Goal: Task Accomplishment & Management: Complete application form

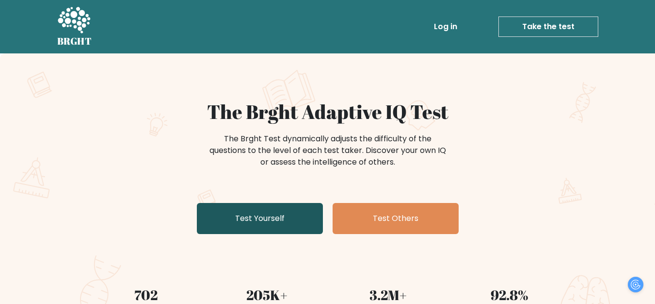
click at [252, 219] on link "Test Yourself" at bounding box center [260, 218] width 126 height 31
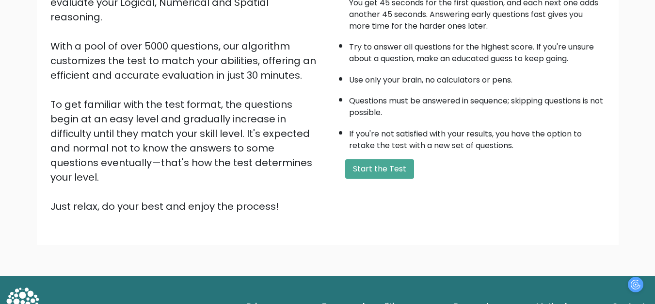
scroll to position [141, 0]
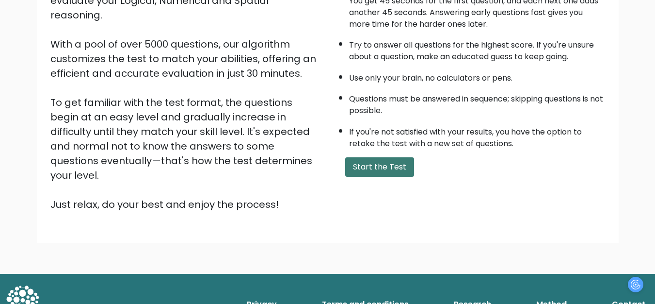
click at [376, 168] on button "Start the Test" at bounding box center [379, 166] width 69 height 19
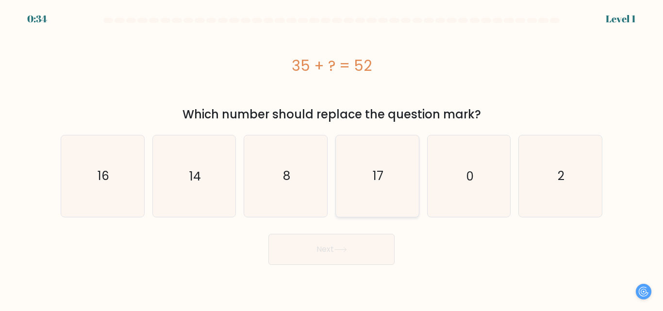
click at [382, 169] on text "17" at bounding box center [378, 175] width 11 height 17
click at [332, 158] on input "d. 17" at bounding box center [331, 157] width 0 height 2
radio input "true"
click at [341, 253] on button "Next" at bounding box center [331, 249] width 126 height 31
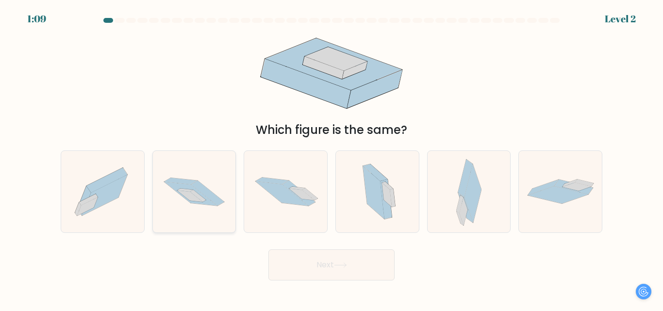
click at [191, 197] on icon at bounding box center [190, 196] width 26 height 12
click at [331, 158] on input "b." at bounding box center [331, 157] width 0 height 2
radio input "true"
click at [332, 264] on button "Next" at bounding box center [331, 264] width 126 height 31
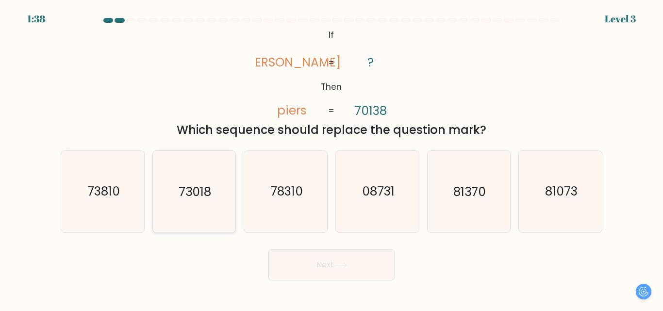
click at [199, 183] on text "73018" at bounding box center [195, 191] width 33 height 17
click at [331, 158] on input "b. 73018" at bounding box center [331, 157] width 0 height 2
radio input "true"
click at [343, 267] on icon at bounding box center [340, 264] width 13 height 5
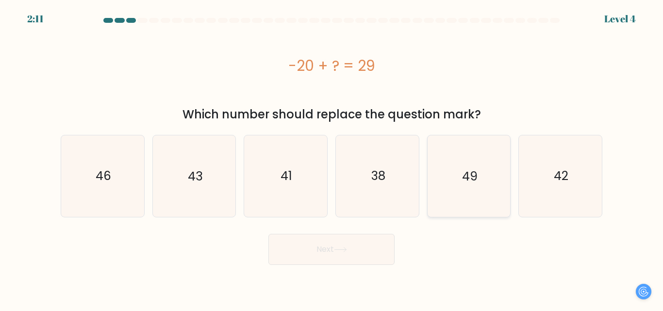
click at [455, 180] on icon "49" at bounding box center [468, 175] width 81 height 81
click at [332, 158] on input "e. 49" at bounding box center [331, 157] width 0 height 2
radio input "true"
click at [343, 251] on icon at bounding box center [340, 249] width 13 height 5
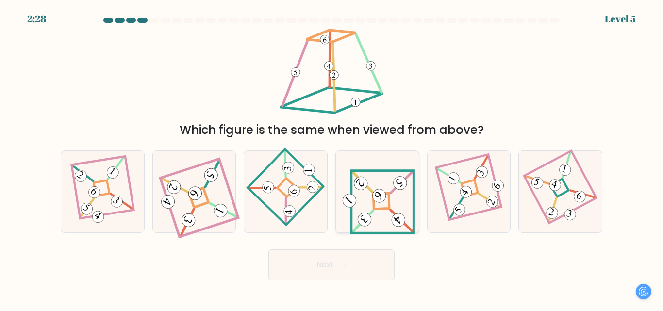
click at [375, 214] on icon at bounding box center [377, 191] width 75 height 65
click at [332, 158] on input "d." at bounding box center [331, 157] width 0 height 2
radio input "true"
click at [335, 263] on button "Next" at bounding box center [331, 264] width 126 height 31
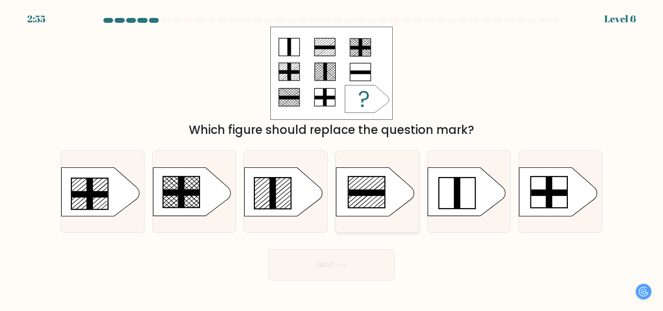
click at [360, 182] on icon at bounding box center [375, 191] width 78 height 49
click at [332, 158] on input "d." at bounding box center [331, 157] width 0 height 2
radio input "true"
click at [271, 183] on rect at bounding box center [272, 192] width 6 height 31
click at [331, 158] on input "c." at bounding box center [331, 157] width 0 height 2
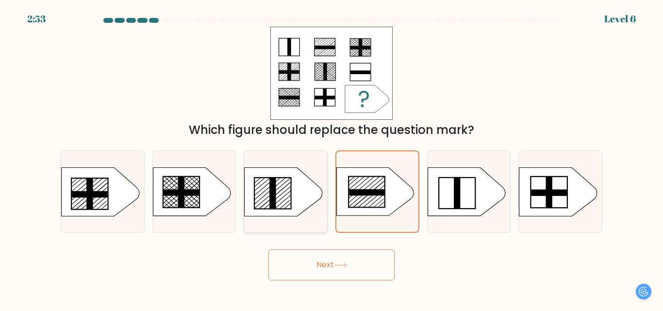
radio input "true"
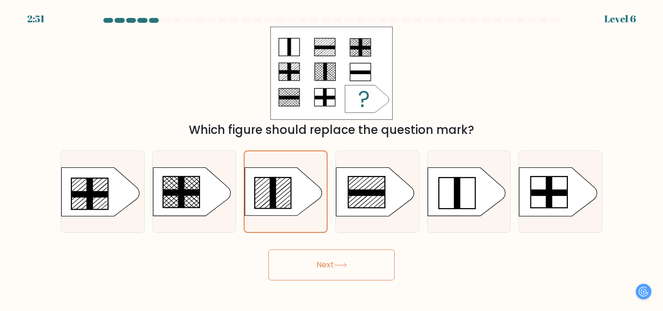
click at [334, 262] on button "Next" at bounding box center [331, 264] width 126 height 31
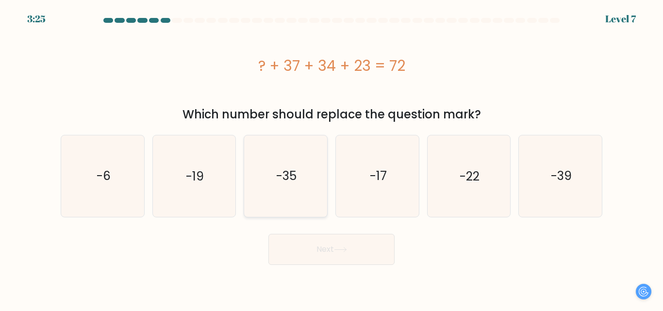
click at [293, 186] on icon "-35" at bounding box center [285, 175] width 81 height 81
click at [331, 158] on input "c. -35" at bounding box center [331, 157] width 0 height 2
radio input "true"
click at [328, 247] on button "Next" at bounding box center [331, 249] width 126 height 31
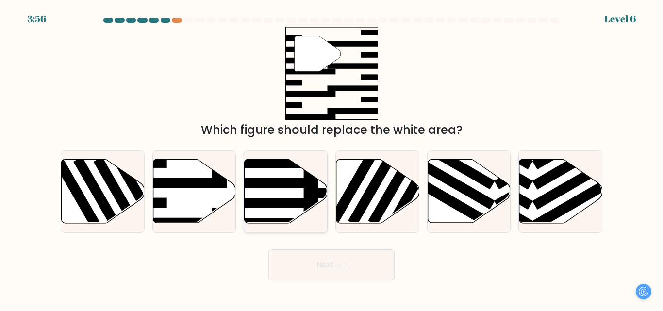
click at [297, 190] on icon at bounding box center [286, 192] width 83 height 64
click at [331, 158] on input "c." at bounding box center [331, 157] width 0 height 2
radio input "true"
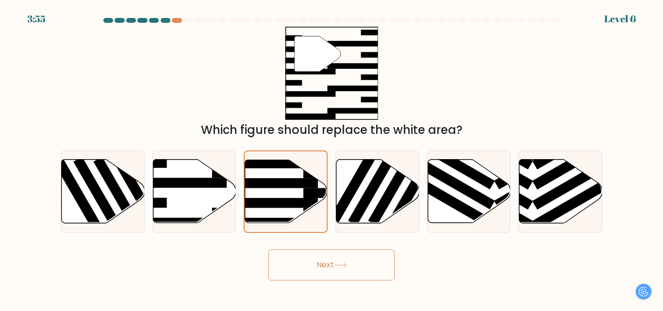
click at [355, 267] on button "Next" at bounding box center [331, 264] width 126 height 31
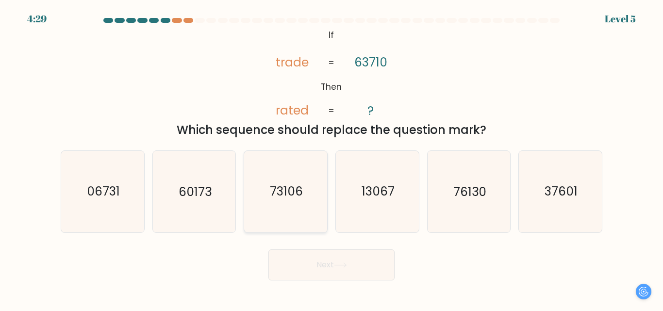
click at [284, 198] on text "73106" at bounding box center [286, 191] width 33 height 17
click at [331, 158] on input "c. 73106" at bounding box center [331, 157] width 0 height 2
radio input "true"
click at [536, 190] on icon "37601" at bounding box center [560, 191] width 81 height 81
click at [332, 158] on input "f. 37601" at bounding box center [331, 157] width 0 height 2
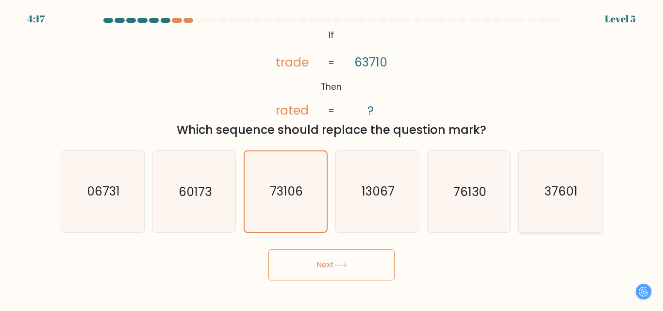
radio input "true"
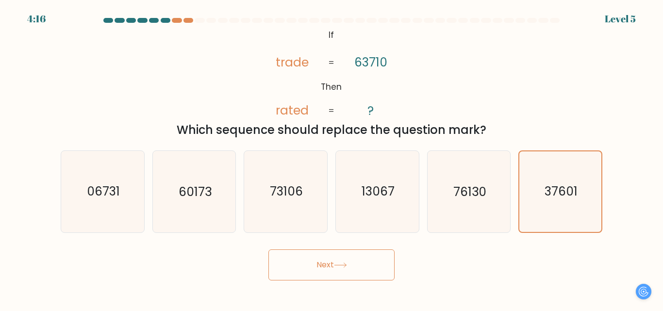
click at [328, 259] on button "Next" at bounding box center [331, 264] width 126 height 31
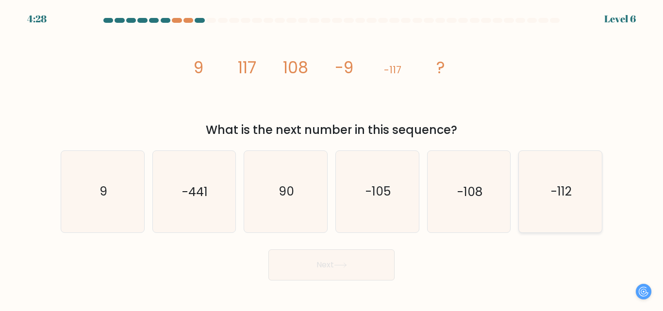
click at [549, 187] on icon "-112" at bounding box center [560, 191] width 81 height 81
click at [332, 158] on input "f. -112" at bounding box center [331, 157] width 0 height 2
radio input "true"
click at [364, 269] on button "Next" at bounding box center [331, 264] width 126 height 31
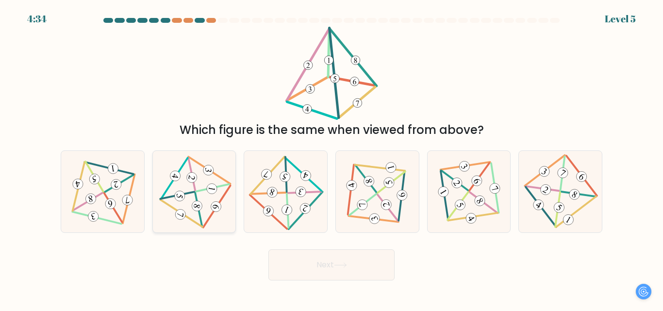
click at [196, 198] on 596 at bounding box center [198, 210] width 34 height 34
click at [331, 158] on input "b." at bounding box center [331, 157] width 0 height 2
radio input "true"
click at [349, 268] on button "Next" at bounding box center [331, 264] width 126 height 31
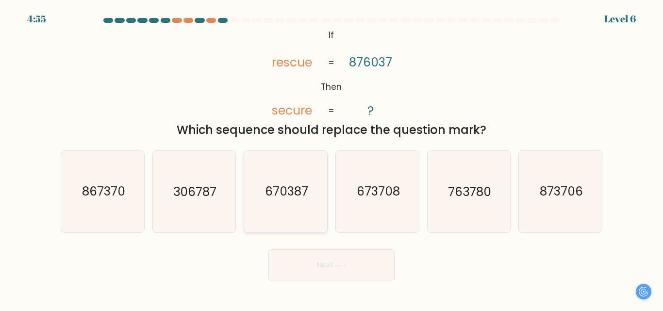
click at [279, 192] on text "670387" at bounding box center [286, 191] width 43 height 17
click at [331, 158] on input "c. 670387" at bounding box center [331, 157] width 0 height 2
radio input "true"
click at [351, 266] on button "Next" at bounding box center [331, 264] width 126 height 31
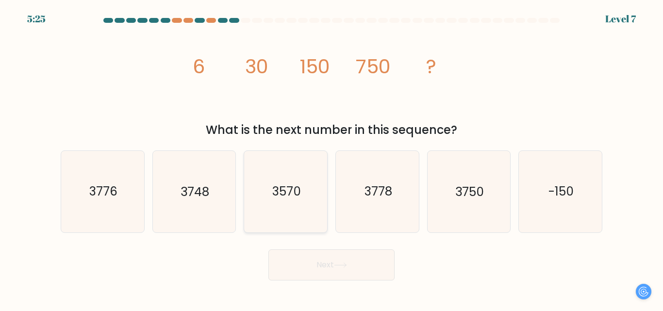
click at [283, 186] on text "3570" at bounding box center [286, 191] width 29 height 17
click at [331, 158] on input "c. 3570" at bounding box center [331, 157] width 0 height 2
radio input "true"
click at [117, 185] on text "3776" at bounding box center [103, 191] width 28 height 17
click at [331, 158] on input "a. 3776" at bounding box center [331, 157] width 0 height 2
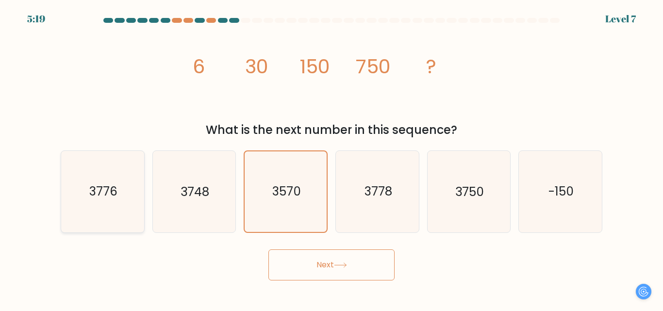
radio input "true"
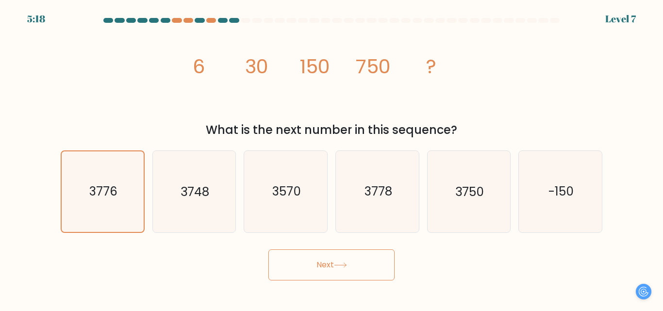
click at [366, 269] on button "Next" at bounding box center [331, 264] width 126 height 31
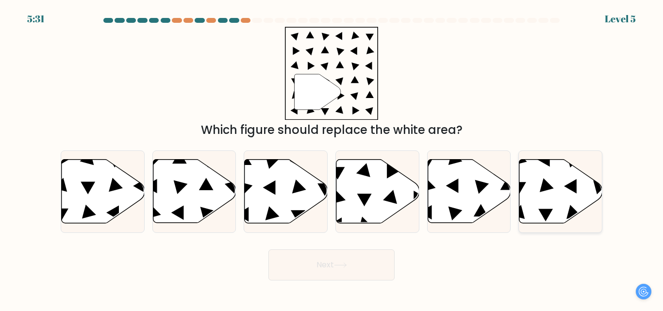
click at [567, 186] on icon at bounding box center [570, 186] width 13 height 15
click at [332, 158] on input "f." at bounding box center [331, 157] width 0 height 2
radio input "true"
click at [329, 260] on button "Next" at bounding box center [331, 264] width 126 height 31
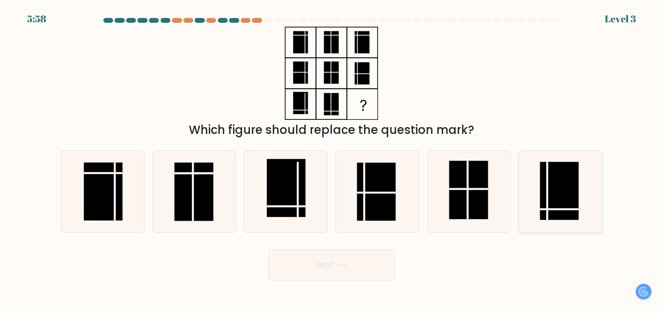
click at [560, 201] on rect at bounding box center [559, 191] width 39 height 58
click at [332, 158] on input "f." at bounding box center [331, 157] width 0 height 2
radio input "true"
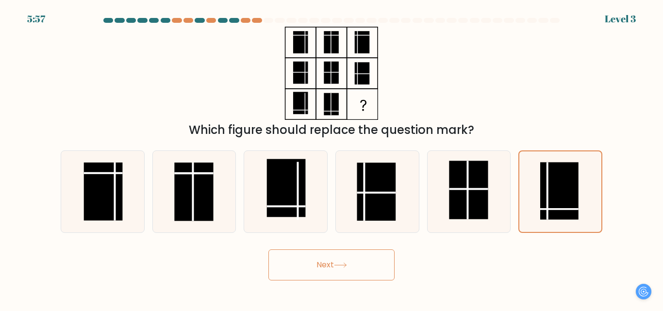
click at [354, 265] on button "Next" at bounding box center [331, 264] width 126 height 31
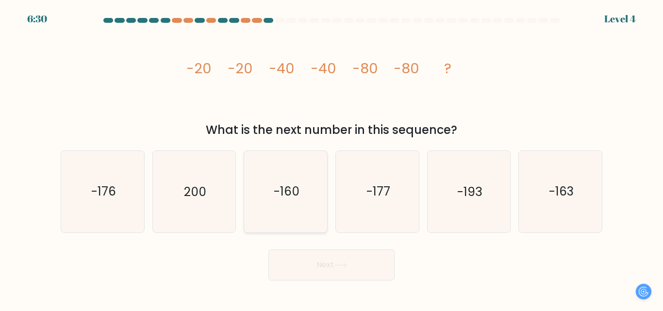
click at [262, 193] on icon "-160" at bounding box center [285, 191] width 81 height 81
click at [331, 158] on input "c. -160" at bounding box center [331, 157] width 0 height 2
radio input "true"
click at [334, 271] on button "Next" at bounding box center [331, 264] width 126 height 31
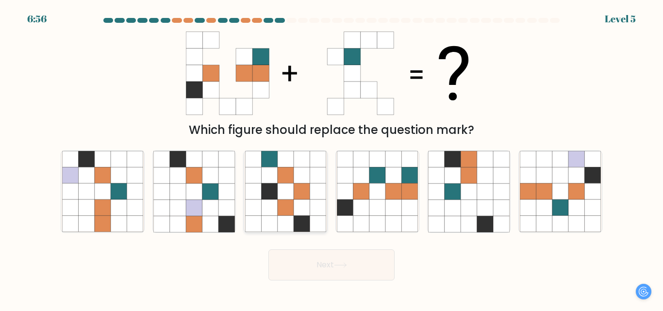
click at [278, 209] on icon at bounding box center [286, 208] width 16 height 16
click at [331, 158] on input "c." at bounding box center [331, 157] width 0 height 2
radio input "true"
click at [336, 266] on button "Next" at bounding box center [331, 264] width 126 height 31
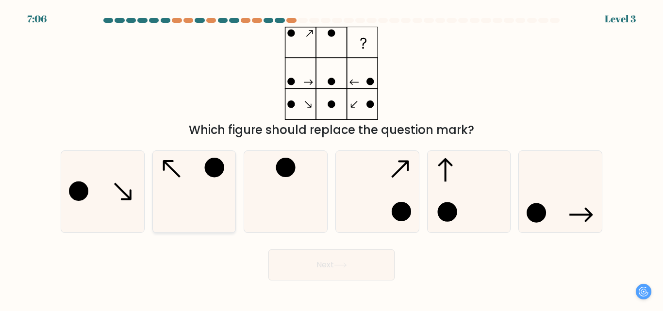
click at [202, 181] on icon at bounding box center [193, 191] width 81 height 81
click at [331, 158] on input "b." at bounding box center [331, 157] width 0 height 2
radio input "true"
click at [341, 267] on icon at bounding box center [340, 264] width 13 height 5
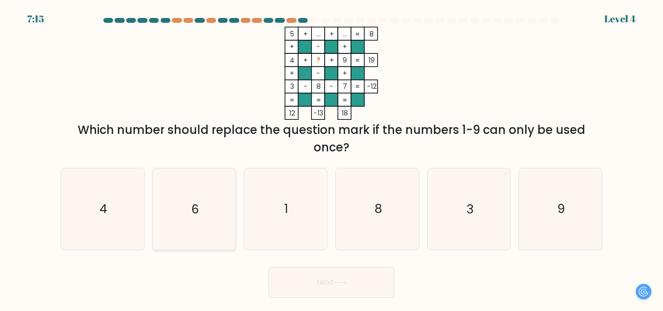
click at [198, 212] on text "6" at bounding box center [195, 209] width 8 height 17
click at [331, 158] on input "b. 6" at bounding box center [331, 157] width 0 height 2
radio input "true"
click at [351, 284] on button "Next" at bounding box center [331, 282] width 126 height 31
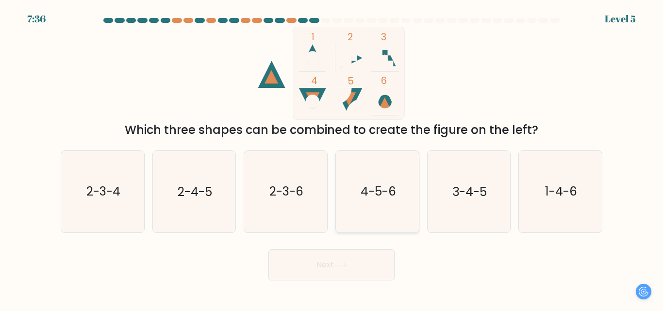
click at [386, 193] on text "4-5-6" at bounding box center [377, 191] width 35 height 17
click at [332, 158] on input "d. 4-5-6" at bounding box center [331, 157] width 0 height 2
radio input "true"
click at [360, 264] on button "Next" at bounding box center [331, 264] width 126 height 31
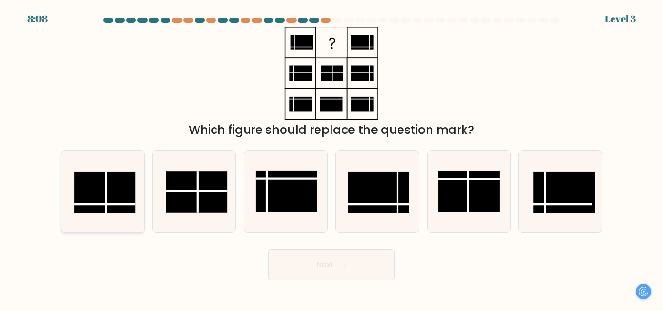
click at [106, 195] on line at bounding box center [106, 192] width 0 height 41
click at [331, 158] on input "a." at bounding box center [331, 157] width 0 height 2
radio input "true"
click at [339, 267] on icon at bounding box center [340, 264] width 13 height 5
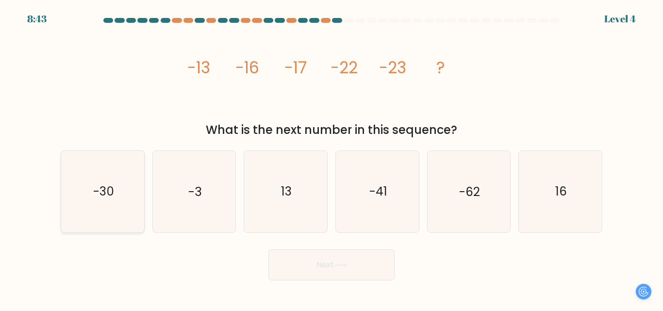
click at [92, 190] on icon "-30" at bounding box center [102, 191] width 81 height 81
click at [331, 158] on input "a. -30" at bounding box center [331, 157] width 0 height 2
radio input "true"
click at [359, 273] on button "Next" at bounding box center [331, 264] width 126 height 31
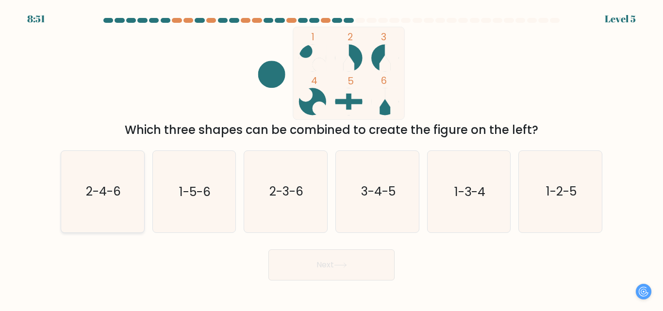
click at [98, 189] on text "2-4-6" at bounding box center [103, 191] width 35 height 17
click at [331, 158] on input "a. 2-4-6" at bounding box center [331, 157] width 0 height 2
radio input "true"
click at [338, 260] on button "Next" at bounding box center [331, 264] width 126 height 31
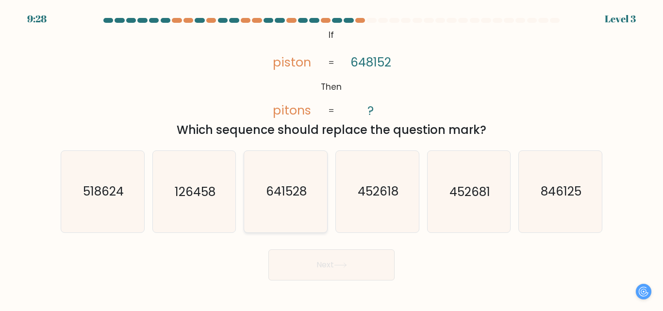
click at [272, 196] on text "641528" at bounding box center [286, 191] width 41 height 17
click at [331, 158] on input "c. 641528" at bounding box center [331, 157] width 0 height 2
radio input "true"
click at [355, 266] on button "Next" at bounding box center [331, 264] width 126 height 31
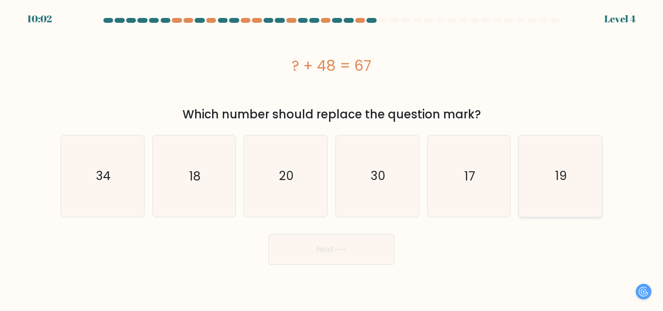
click at [585, 192] on icon "19" at bounding box center [560, 175] width 81 height 81
click at [332, 158] on input "f. 19" at bounding box center [331, 157] width 0 height 2
radio input "true"
click at [348, 259] on button "Next" at bounding box center [331, 249] width 126 height 31
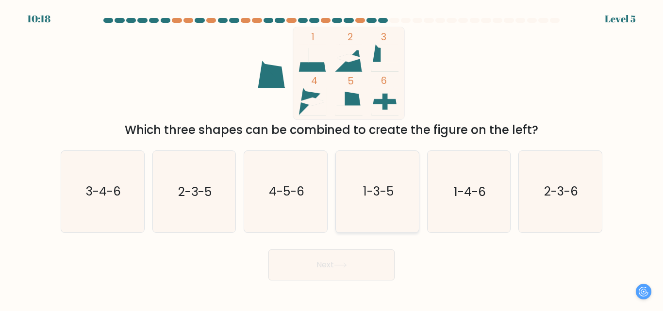
click at [386, 201] on icon "1-3-5" at bounding box center [377, 191] width 81 height 81
click at [332, 158] on input "d. 1-3-5" at bounding box center [331, 157] width 0 height 2
radio input "true"
click at [361, 262] on button "Next" at bounding box center [331, 264] width 126 height 31
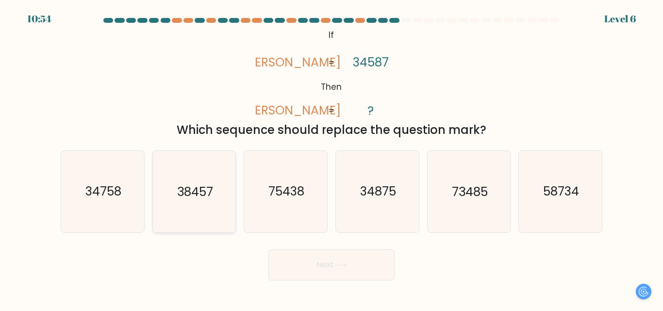
click at [180, 201] on icon "38457" at bounding box center [193, 191] width 81 height 81
click at [331, 158] on input "b. 38457" at bounding box center [331, 157] width 0 height 2
radio input "true"
click at [326, 266] on button "Next" at bounding box center [331, 264] width 126 height 31
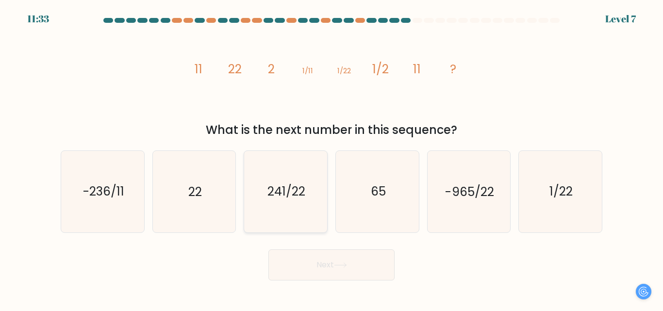
click at [293, 197] on text "241/22" at bounding box center [286, 191] width 38 height 17
click at [331, 158] on input "c. 241/22" at bounding box center [331, 157] width 0 height 2
radio input "true"
click at [338, 271] on button "Next" at bounding box center [331, 264] width 126 height 31
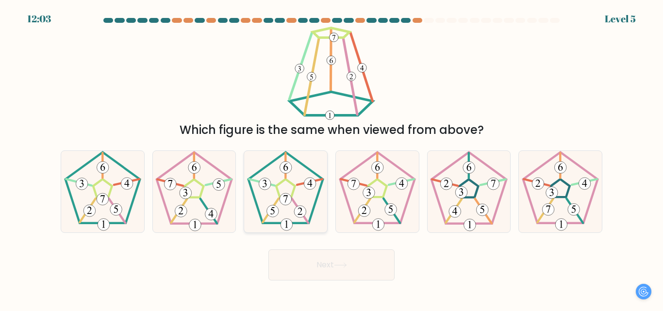
click at [286, 193] on icon at bounding box center [285, 191] width 81 height 81
click at [331, 158] on input "c." at bounding box center [331, 157] width 0 height 2
radio input "true"
click at [320, 260] on button "Next" at bounding box center [331, 264] width 126 height 31
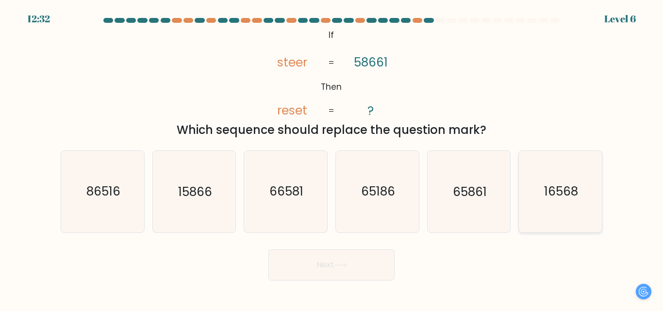
click at [560, 194] on text "16568" at bounding box center [561, 191] width 34 height 17
click at [332, 158] on input "f. 16568" at bounding box center [331, 157] width 0 height 2
radio input "true"
click at [348, 270] on button "Next" at bounding box center [331, 264] width 126 height 31
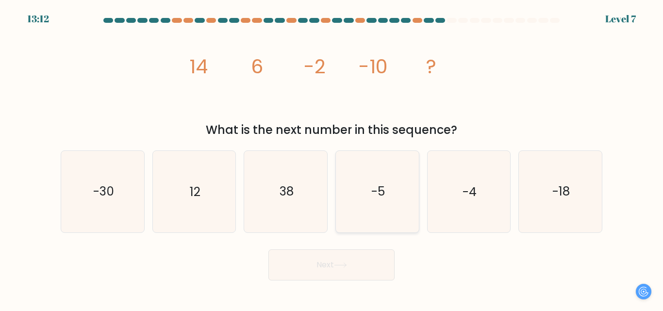
click at [394, 195] on icon "-5" at bounding box center [377, 191] width 81 height 81
click at [332, 158] on input "d. -5" at bounding box center [331, 157] width 0 height 2
radio input "true"
click at [375, 264] on button "Next" at bounding box center [331, 264] width 126 height 31
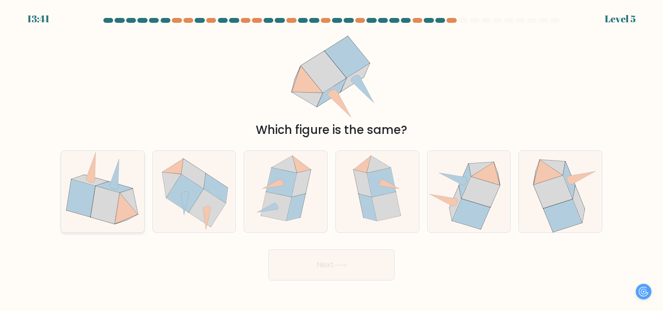
click at [106, 193] on icon at bounding box center [105, 205] width 29 height 38
click at [331, 158] on input "a." at bounding box center [331, 157] width 0 height 2
radio input "true"
click at [340, 257] on button "Next" at bounding box center [331, 264] width 126 height 31
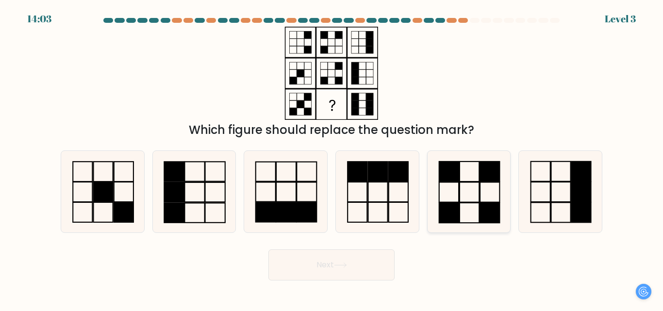
click at [474, 195] on icon at bounding box center [468, 191] width 81 height 81
click at [332, 158] on input "e." at bounding box center [331, 157] width 0 height 2
radio input "true"
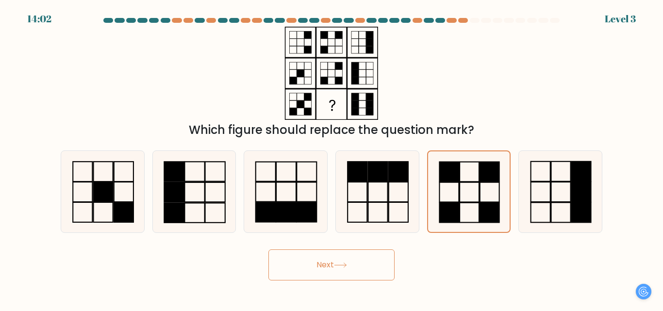
click at [373, 264] on button "Next" at bounding box center [331, 264] width 126 height 31
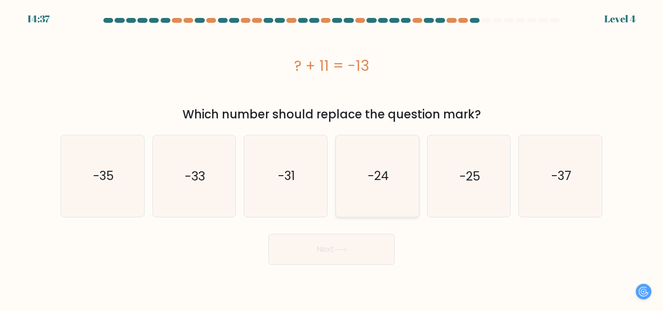
click at [392, 181] on icon "-24" at bounding box center [377, 175] width 81 height 81
click at [332, 158] on input "d. -24" at bounding box center [331, 157] width 0 height 2
radio input "true"
click at [333, 247] on button "Next" at bounding box center [331, 249] width 126 height 31
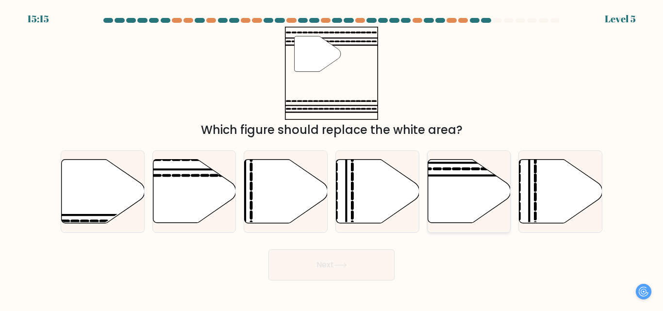
click at [471, 191] on icon at bounding box center [468, 192] width 83 height 64
click at [332, 158] on input "e." at bounding box center [331, 157] width 0 height 2
radio input "true"
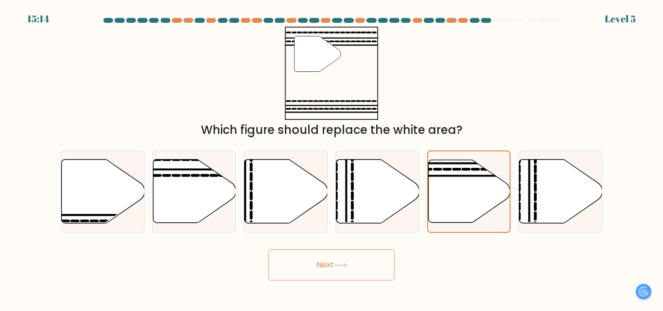
click at [347, 266] on icon at bounding box center [340, 264] width 13 height 5
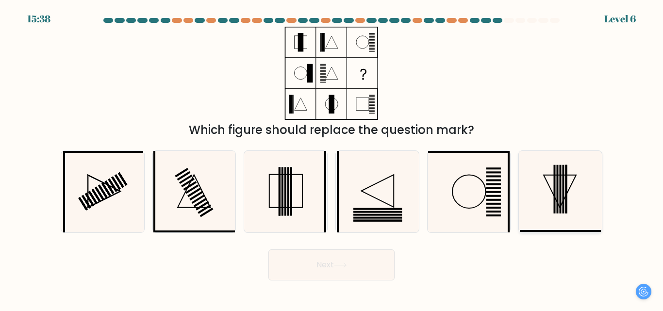
click at [571, 192] on icon at bounding box center [560, 191] width 81 height 81
click at [332, 158] on input "f." at bounding box center [331, 157] width 0 height 2
radio input "true"
click at [347, 262] on icon at bounding box center [340, 264] width 13 height 5
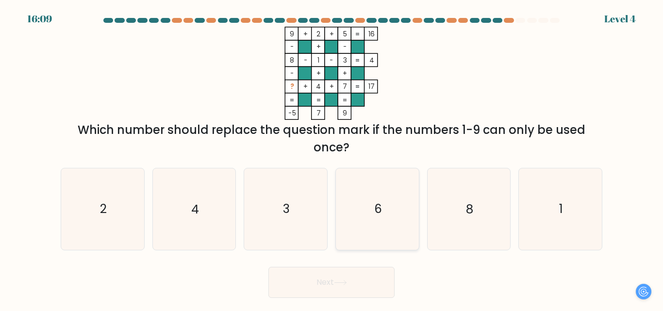
click at [385, 204] on icon "6" at bounding box center [377, 208] width 81 height 81
click at [332, 158] on input "d. 6" at bounding box center [331, 157] width 0 height 2
radio input "true"
click at [347, 280] on icon at bounding box center [340, 282] width 13 height 5
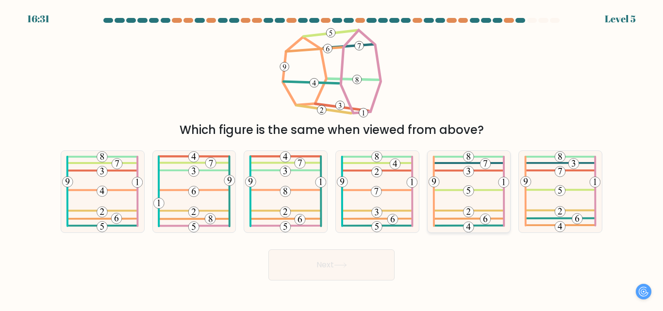
click at [470, 190] on 692 at bounding box center [468, 191] width 11 height 11
click at [332, 158] on input "e." at bounding box center [331, 157] width 0 height 2
radio input "true"
click at [350, 254] on button "Next" at bounding box center [331, 264] width 126 height 31
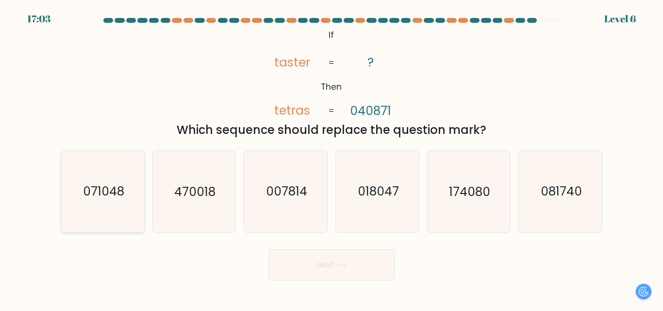
click at [111, 204] on icon "071048" at bounding box center [102, 191] width 81 height 81
click at [331, 158] on input "a. 071048" at bounding box center [331, 157] width 0 height 2
radio input "true"
click at [330, 268] on button "Next" at bounding box center [331, 264] width 126 height 31
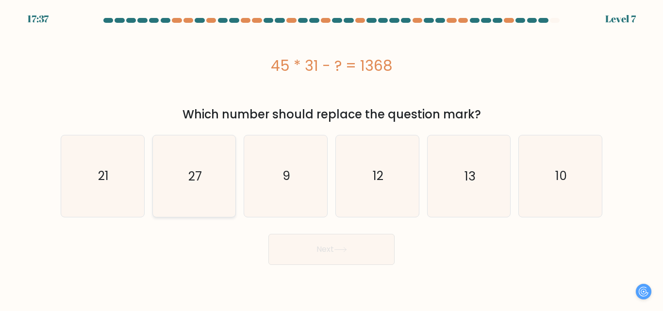
click at [183, 186] on icon "27" at bounding box center [193, 175] width 81 height 81
click at [331, 158] on input "b. 27" at bounding box center [331, 157] width 0 height 2
radio input "true"
click at [332, 260] on button "Next" at bounding box center [331, 249] width 126 height 31
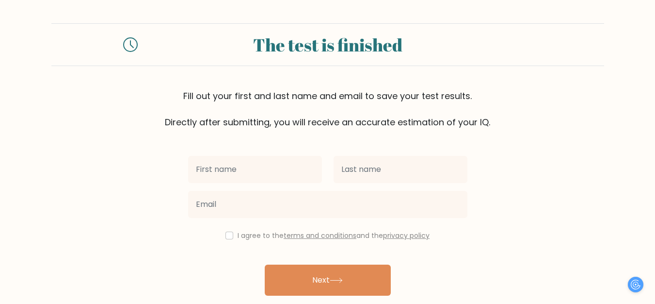
type input "Flordeliza"
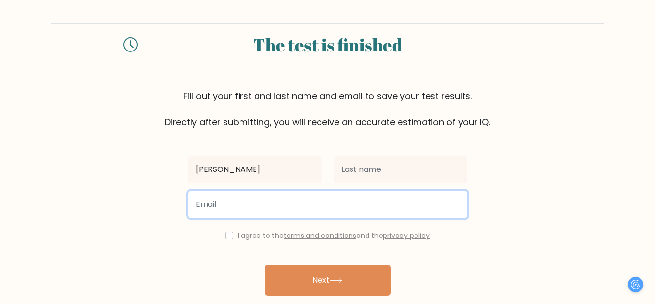
click at [254, 203] on input "email" at bounding box center [327, 204] width 279 height 27
type input "chucoflordeliza@gmail.com"
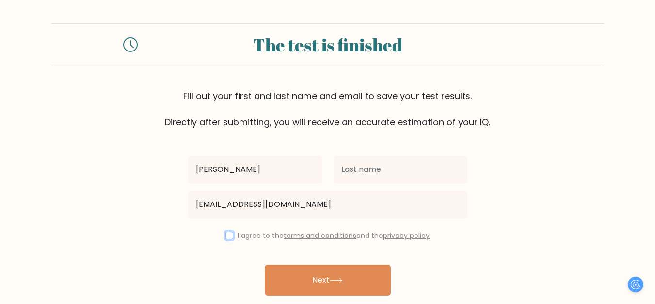
click at [229, 232] on input "checkbox" at bounding box center [230, 235] width 8 height 8
checkbox input "true"
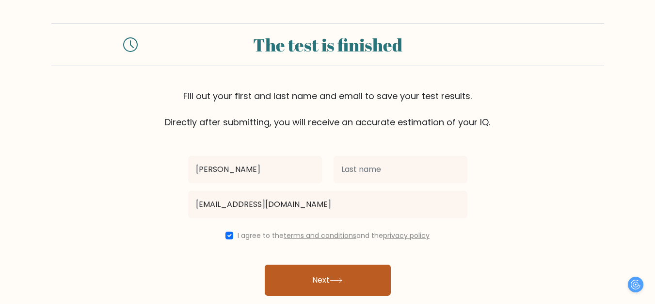
click at [319, 281] on button "Next" at bounding box center [328, 279] width 126 height 31
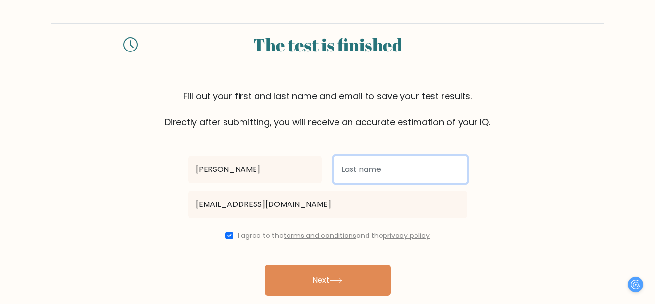
click at [363, 171] on input "text" at bounding box center [401, 169] width 134 height 27
type input "Chuco"
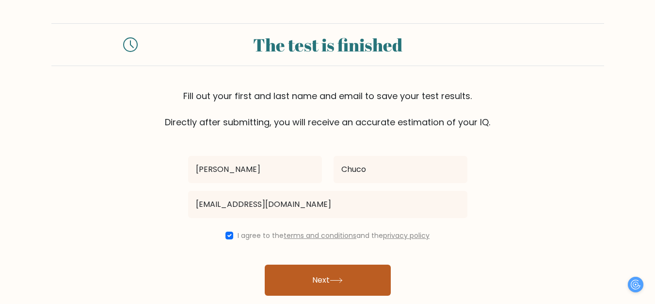
click at [334, 274] on button "Next" at bounding box center [328, 279] width 126 height 31
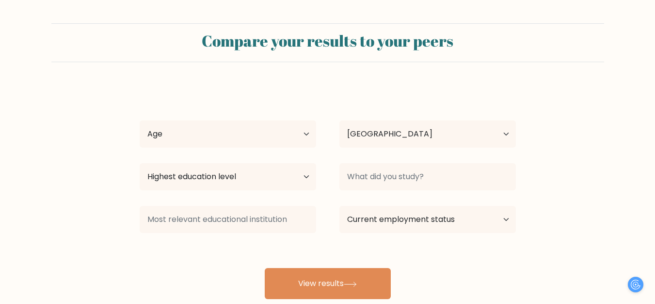
select select "PH"
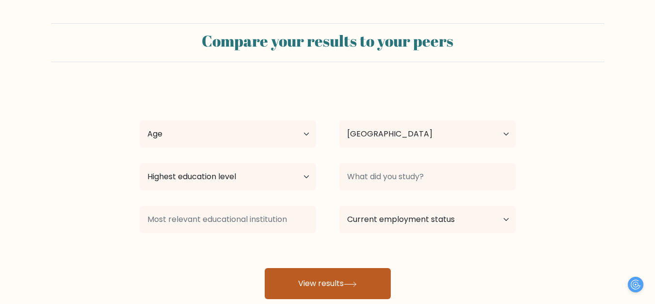
click at [348, 276] on button "View results" at bounding box center [328, 283] width 126 height 31
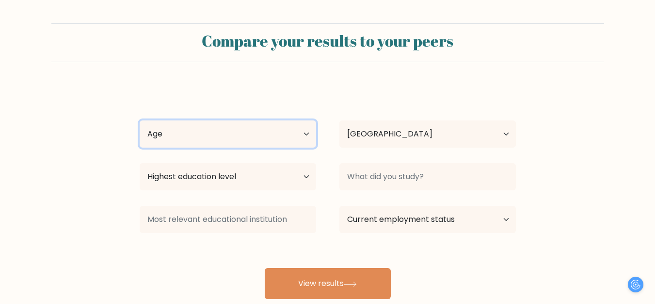
click at [211, 134] on select "Age Under 18 years old 18-24 years old 25-34 years old 35-44 years old 45-54 ye…" at bounding box center [228, 133] width 177 height 27
select select "35_44"
click at [140, 120] on select "Age Under 18 years old 18-24 years old 25-34 years old 35-44 years old 45-54 ye…" at bounding box center [228, 133] width 177 height 27
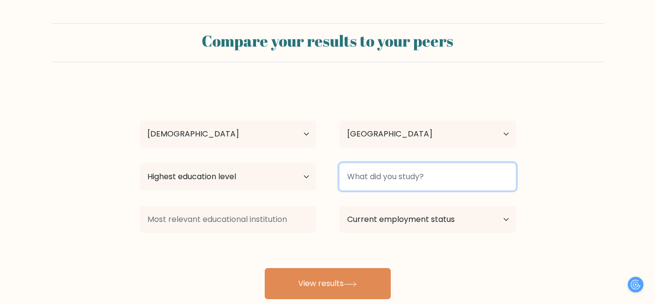
click at [435, 180] on input at bounding box center [428, 176] width 177 height 27
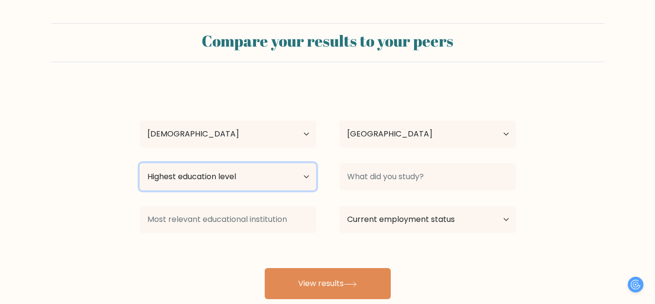
click at [308, 175] on select "Highest education level No schooling Primary Lower Secondary Upper Secondary Oc…" at bounding box center [228, 176] width 177 height 27
select select "occupation_specific"
click at [140, 163] on select "Highest education level No schooling Primary Lower Secondary Upper Secondary Oc…" at bounding box center [228, 176] width 177 height 27
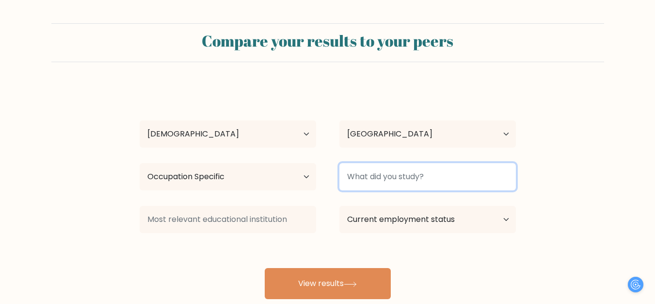
click at [376, 180] on input at bounding box center [428, 176] width 177 height 27
type input "c"
type input "bpo"
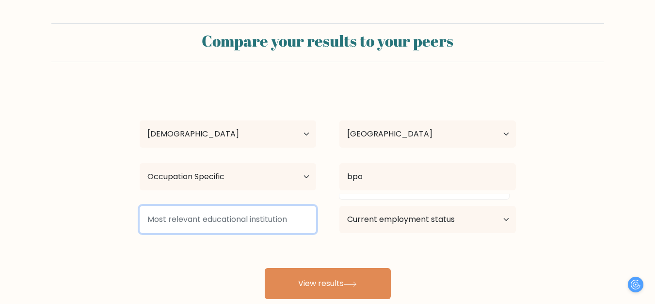
click at [286, 219] on input at bounding box center [228, 219] width 177 height 27
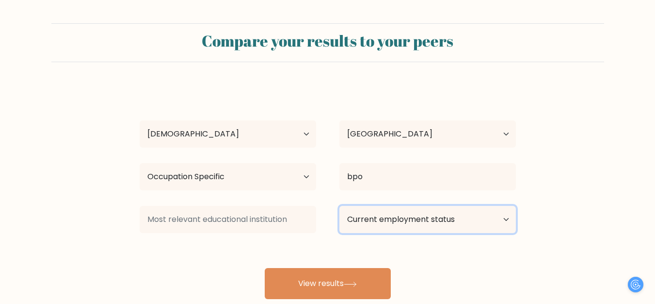
click at [440, 222] on select "Current employment status Employed Student Retired Other / prefer not to answer" at bounding box center [428, 219] width 177 height 27
select select "other"
click at [340, 206] on select "Current employment status Employed Student Retired Other / prefer not to answer" at bounding box center [428, 219] width 177 height 27
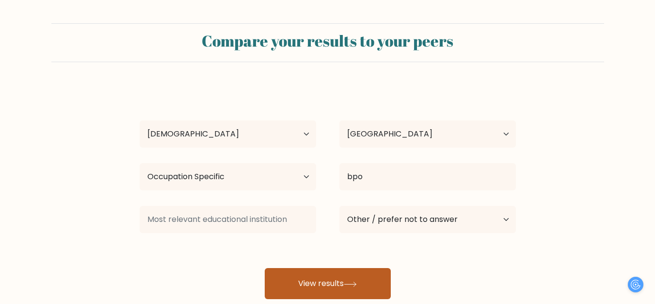
click at [366, 279] on button "View results" at bounding box center [328, 283] width 126 height 31
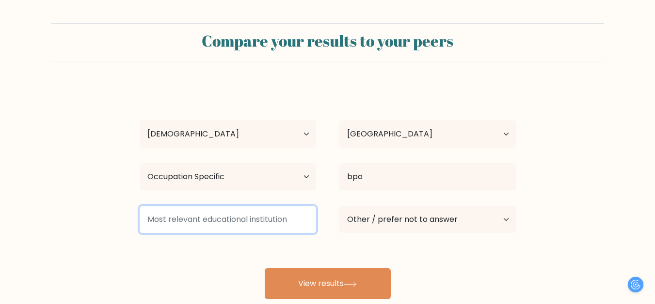
click at [215, 215] on input at bounding box center [228, 219] width 177 height 27
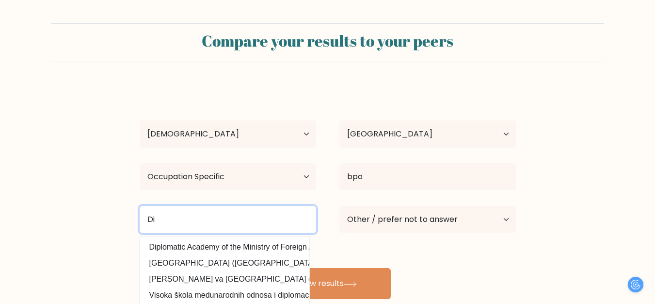
type input "D"
click at [226, 215] on input "computer" at bounding box center [228, 219] width 177 height 27
type input "Montessori Professional College"
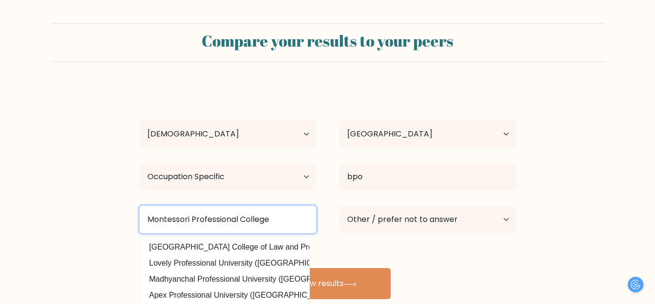
click at [265, 268] on button "View results" at bounding box center [328, 283] width 126 height 31
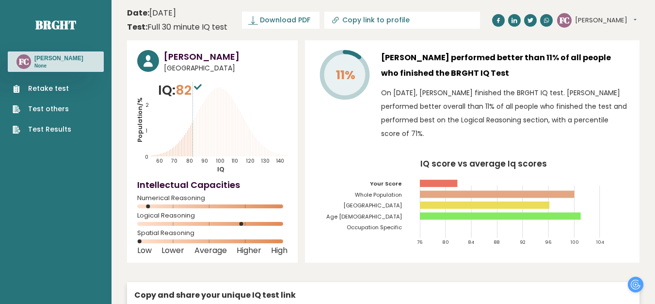
click at [52, 86] on link "Retake test" at bounding box center [42, 88] width 59 height 10
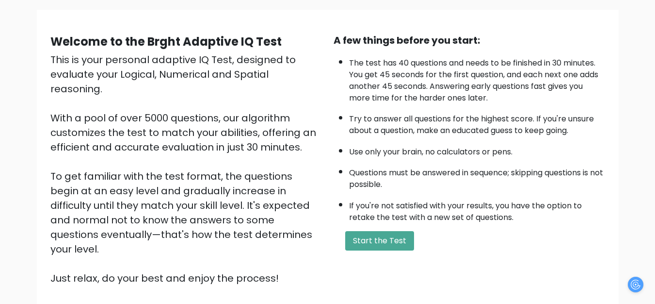
scroll to position [97, 0]
